Goal: Task Accomplishment & Management: Use online tool/utility

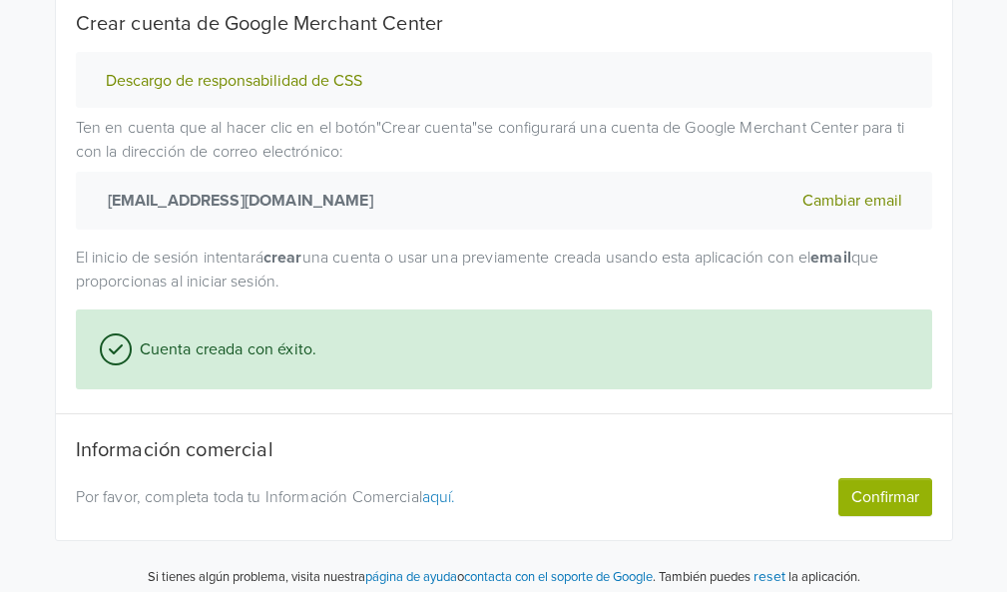
scroll to position [353, 0]
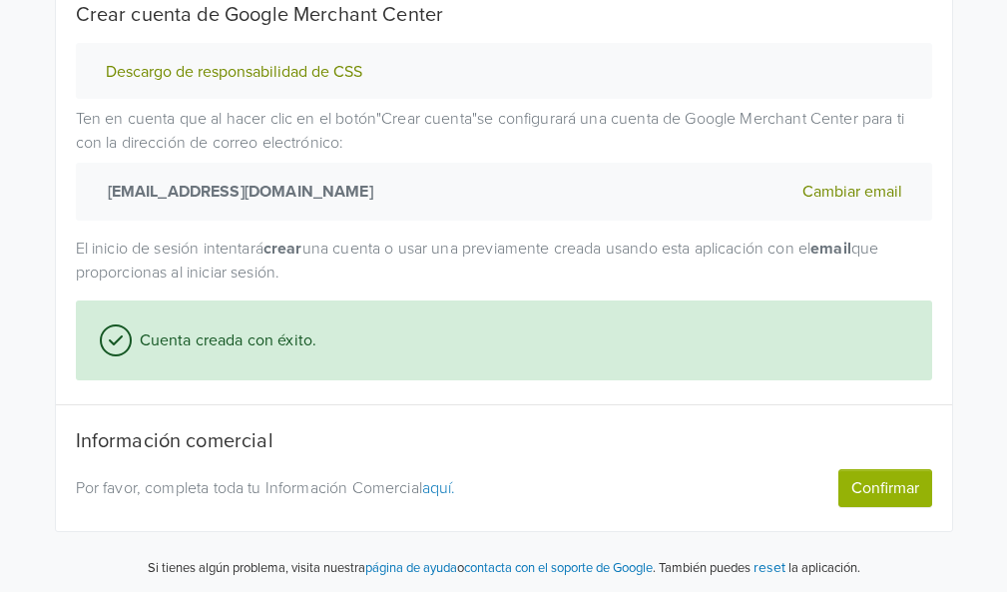
click at [454, 492] on link "aquí." at bounding box center [439, 488] width 34 height 20
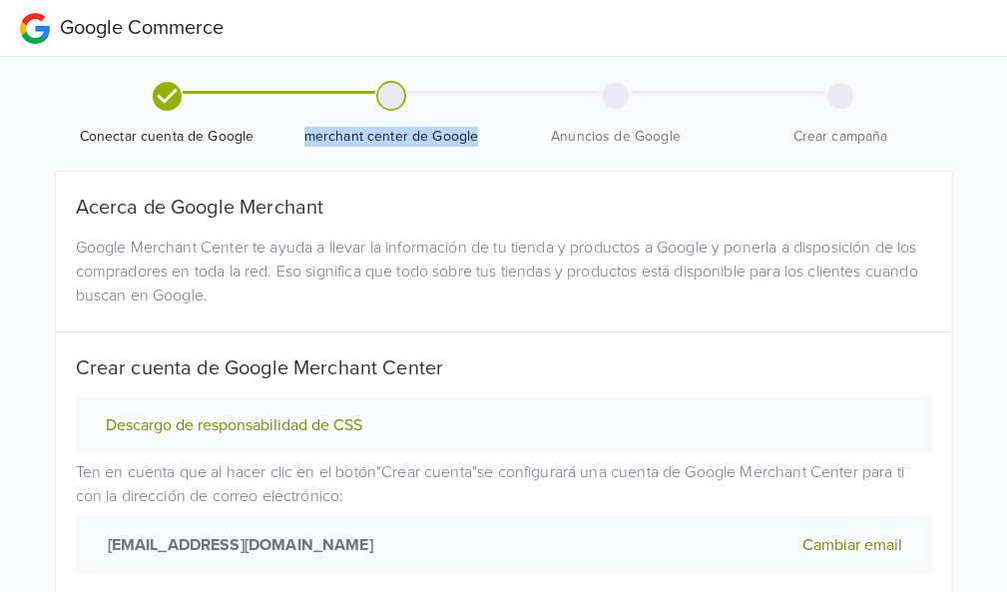
drag, startPoint x: 478, startPoint y: 135, endPoint x: 302, endPoint y: 137, distance: 176.7
click at [302, 137] on span "merchant center de Google" at bounding box center [392, 137] width 209 height 20
copy span "merchant center de Google"
click at [240, 423] on button "Descargo de responsabilidad de CSS" at bounding box center [234, 425] width 269 height 21
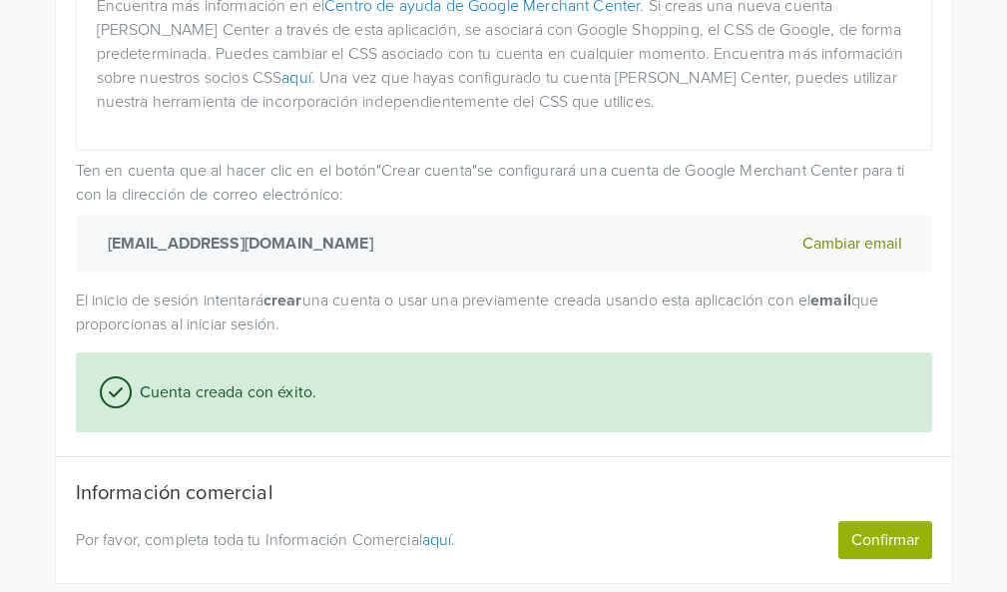
scroll to position [579, 0]
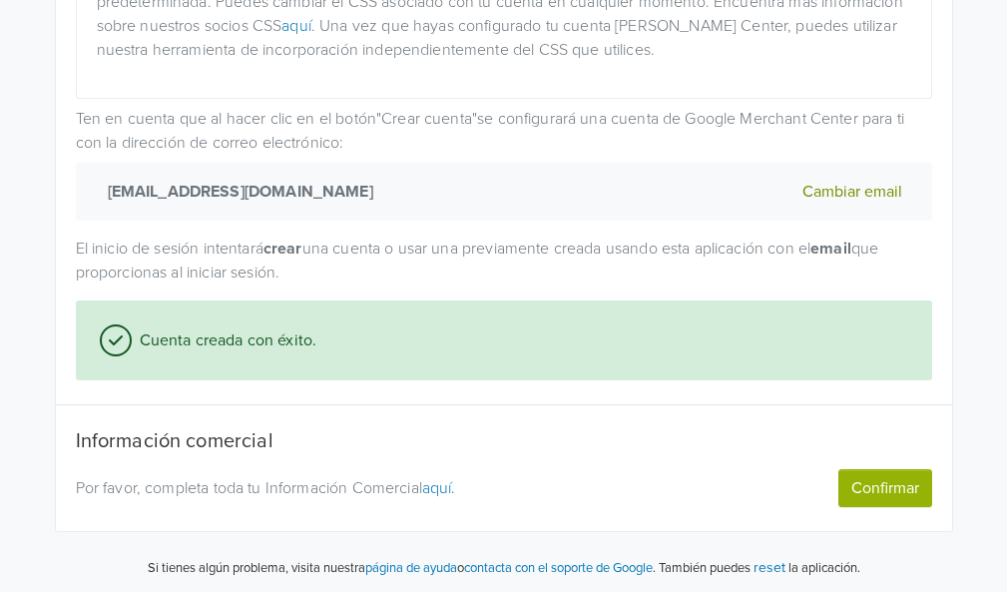
click at [861, 484] on button "Confirmar" at bounding box center [886, 488] width 94 height 38
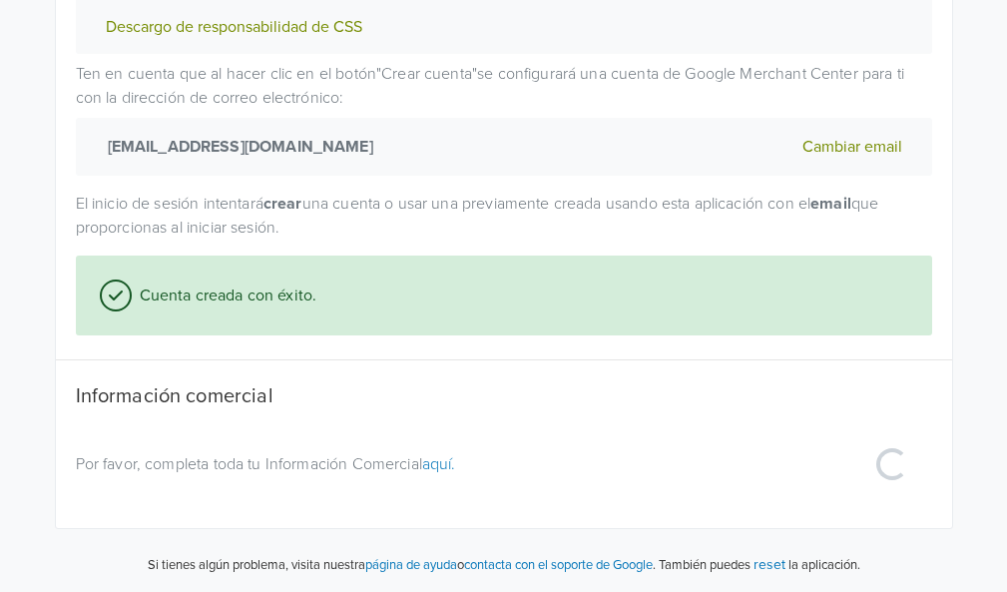
scroll to position [396, 0]
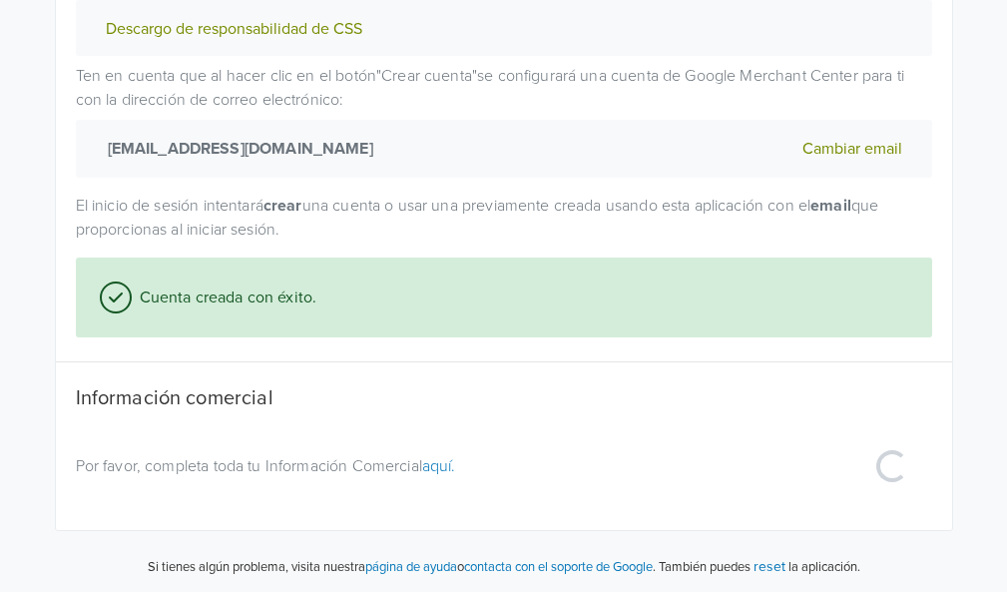
select select "mx"
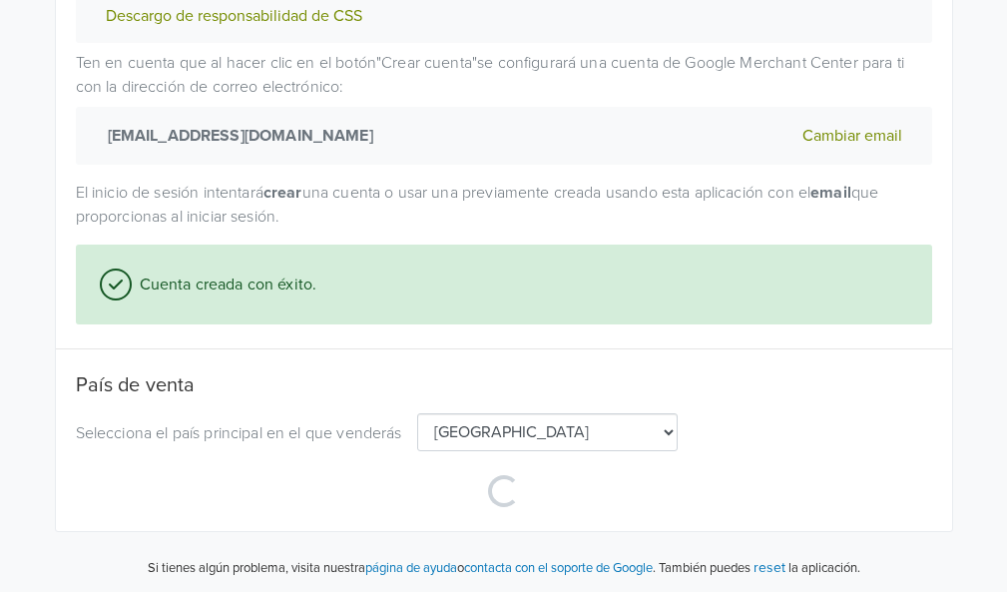
scroll to position [603, 0]
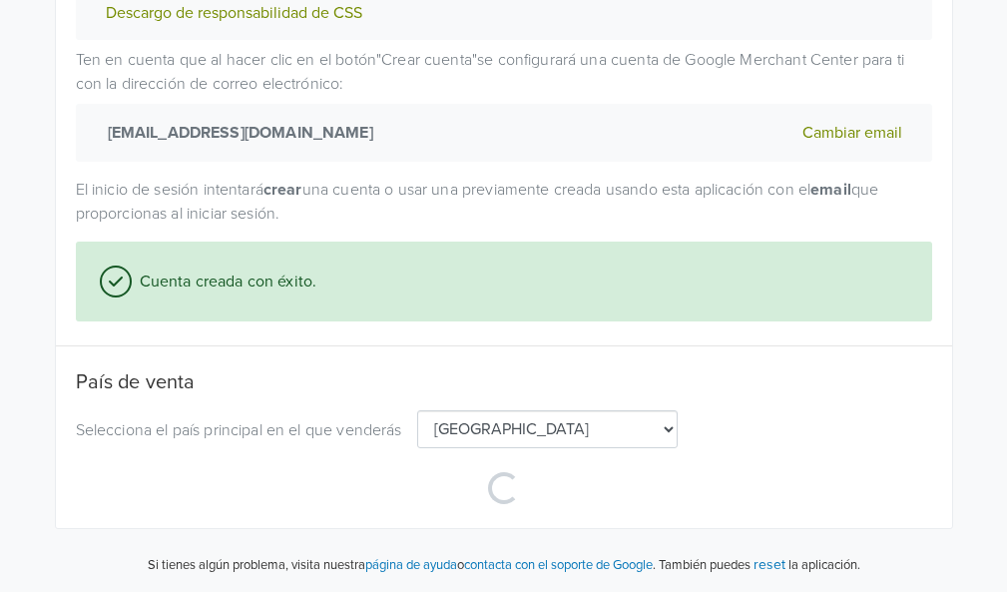
select select "mx"
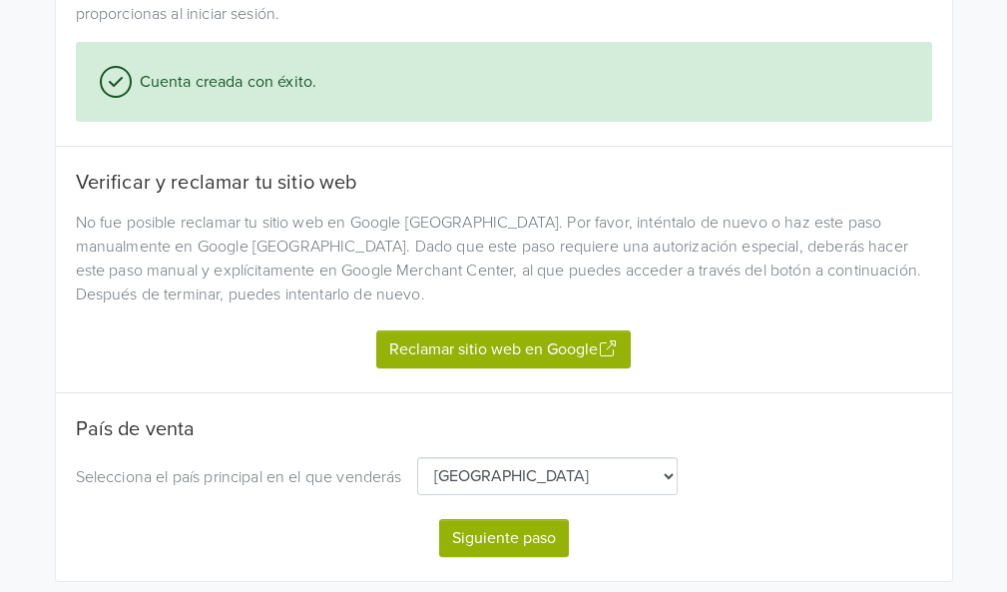
scroll to position [751, 0]
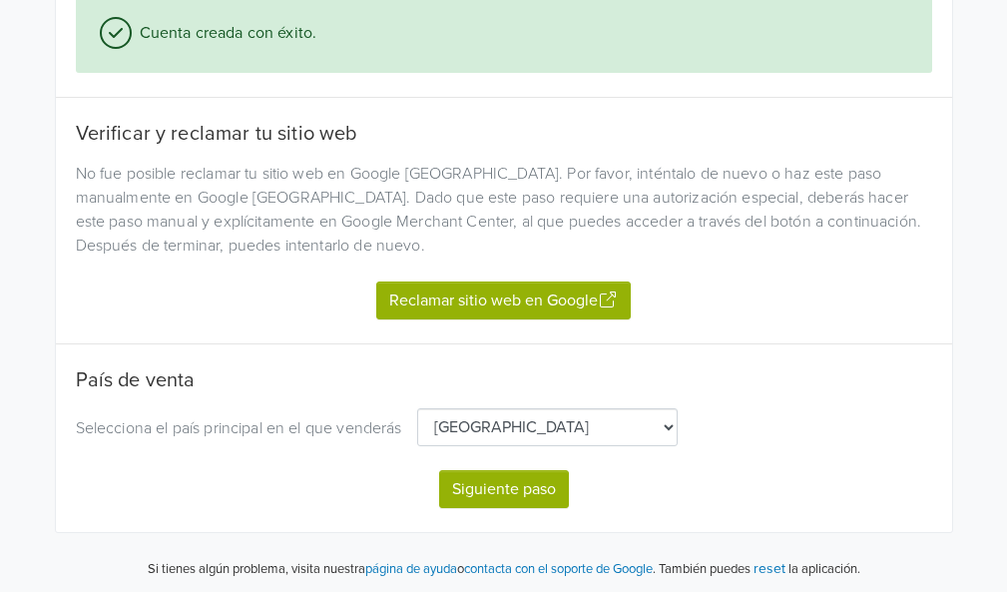
click at [557, 290] on button "Reclamar sitio web en Google" at bounding box center [503, 301] width 255 height 38
click at [540, 488] on button "Siguiente paso" at bounding box center [504, 489] width 130 height 38
select select "mx"
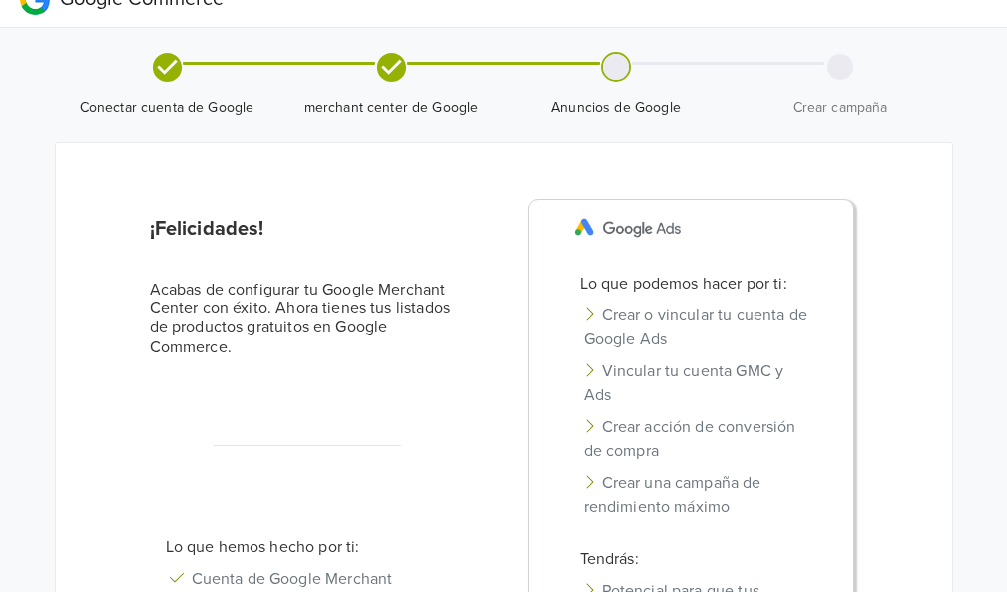
scroll to position [24, 0]
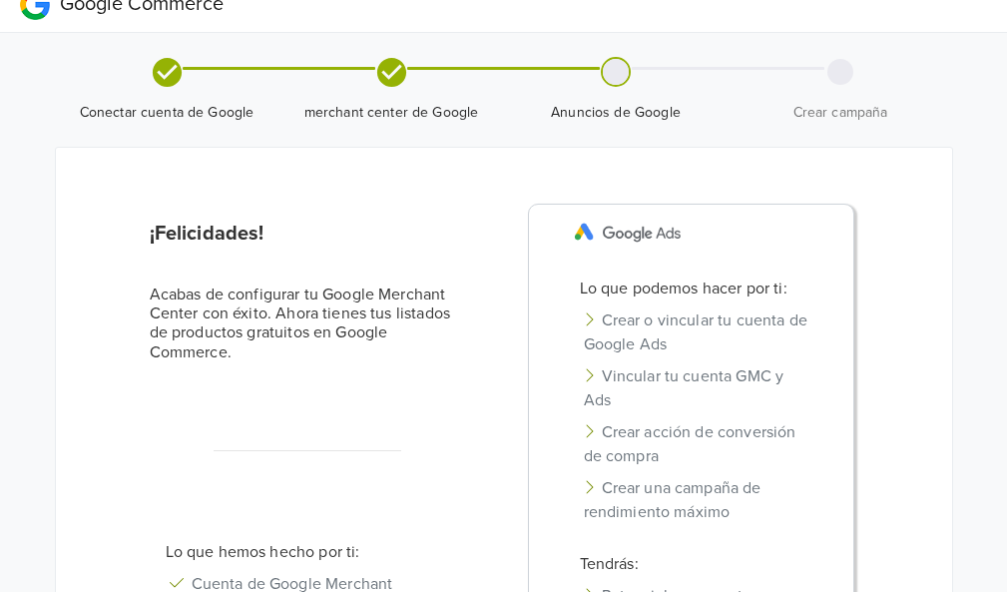
drag, startPoint x: 989, startPoint y: 7, endPoint x: 482, endPoint y: 170, distance: 532.6
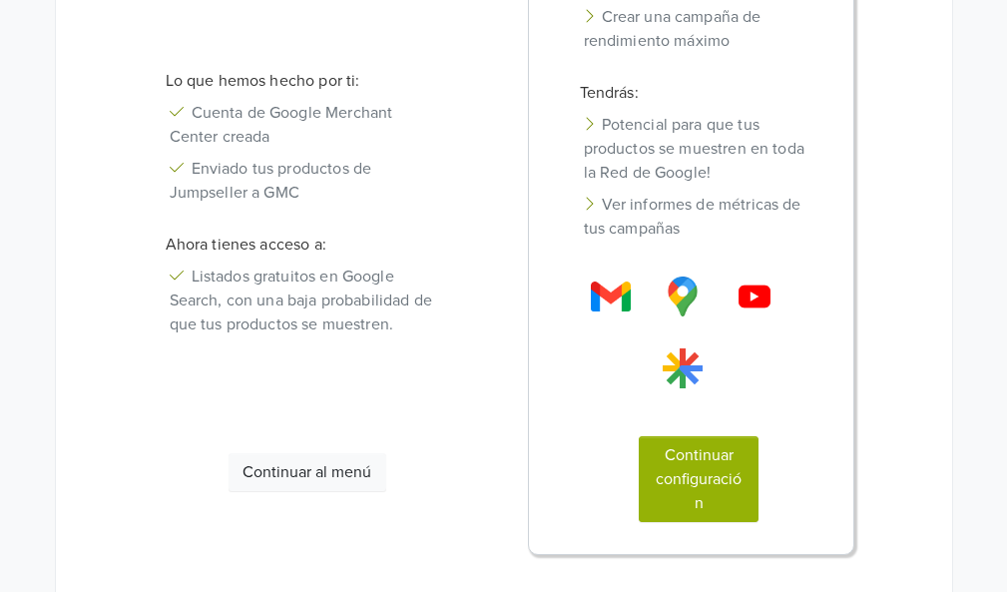
scroll to position [507, 0]
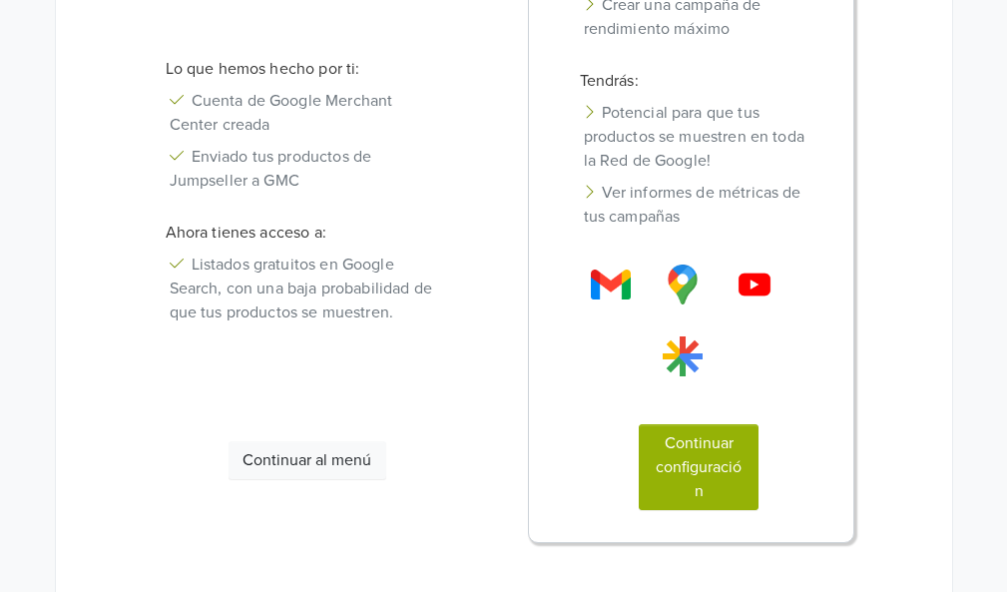
click at [687, 446] on button "Continuar configuración" at bounding box center [699, 467] width 120 height 86
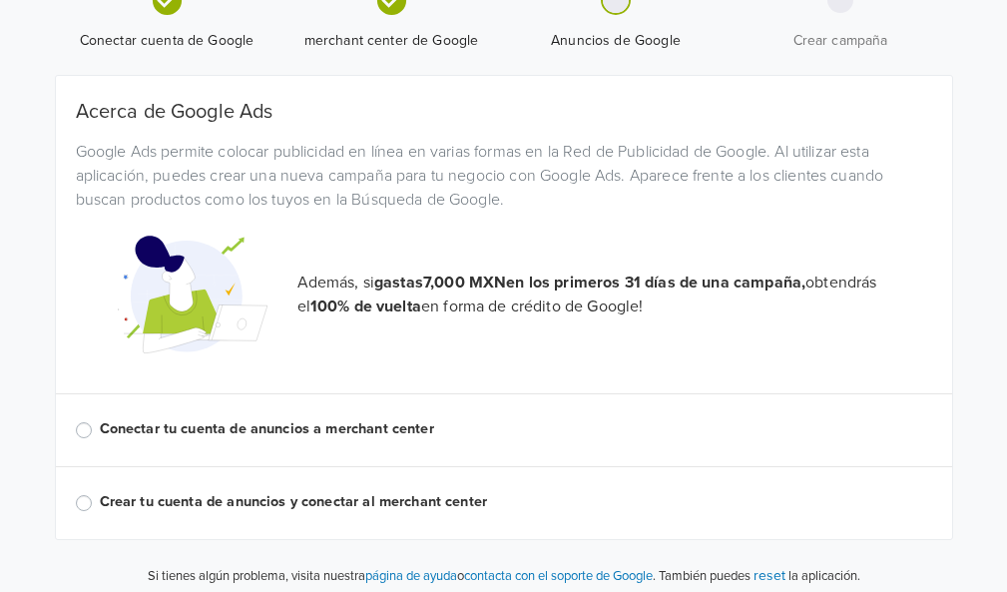
scroll to position [105, 0]
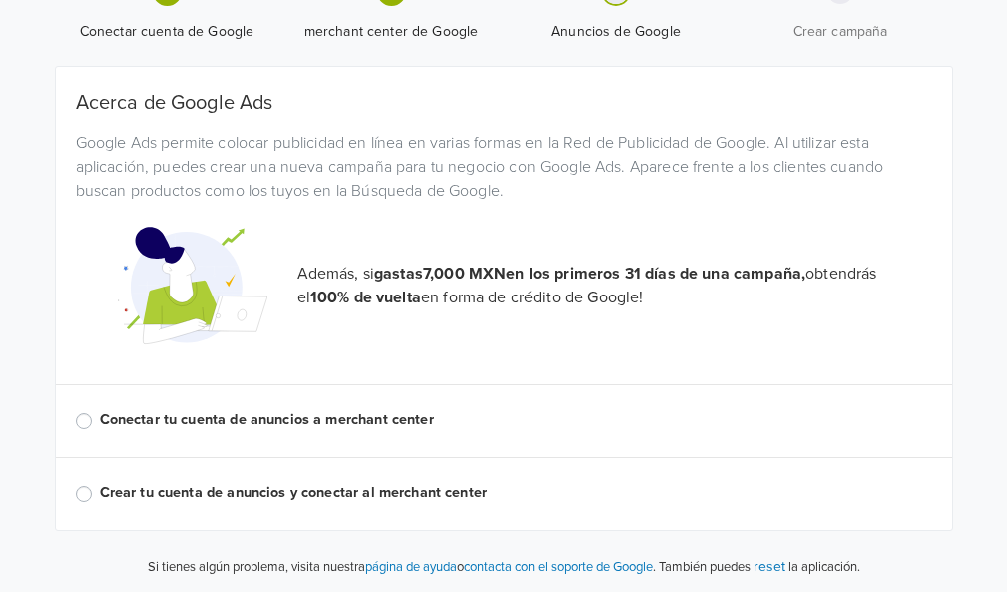
click at [298, 411] on label "Conectar tu cuenta de anuncios a merchant center" at bounding box center [516, 420] width 833 height 22
click at [0, 0] on input "Conectar tu cuenta de anuncios a merchant center" at bounding box center [0, 0] width 0 height 0
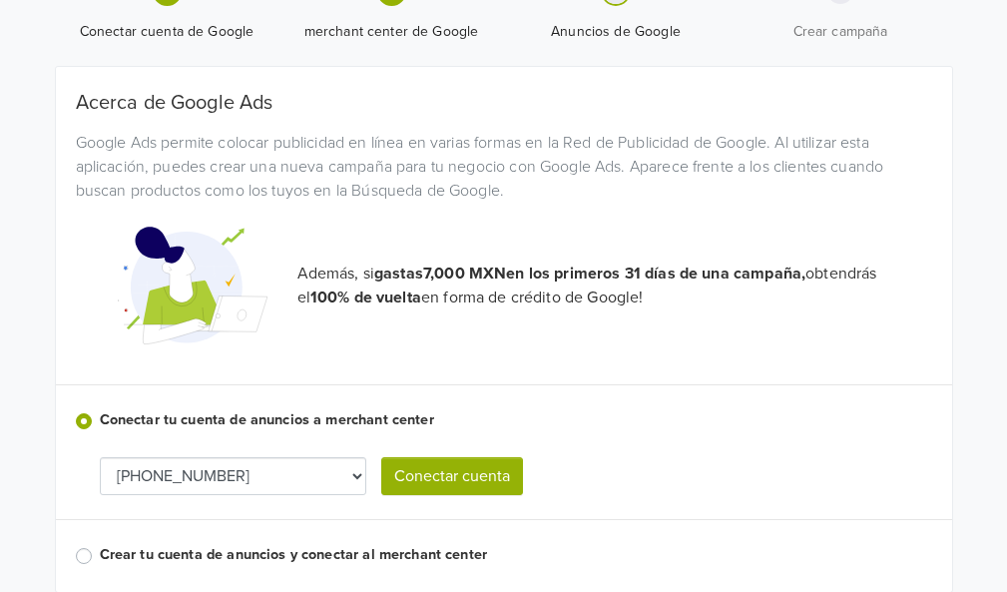
click at [477, 486] on button "Conectar cuenta" at bounding box center [452, 476] width 142 height 38
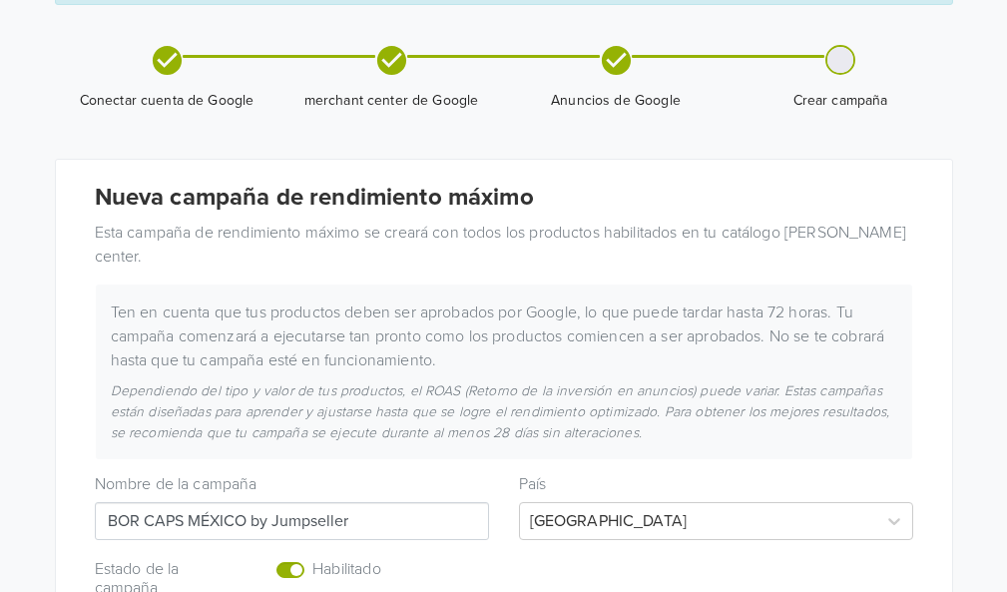
scroll to position [0, 0]
